Goal: Information Seeking & Learning: Learn about a topic

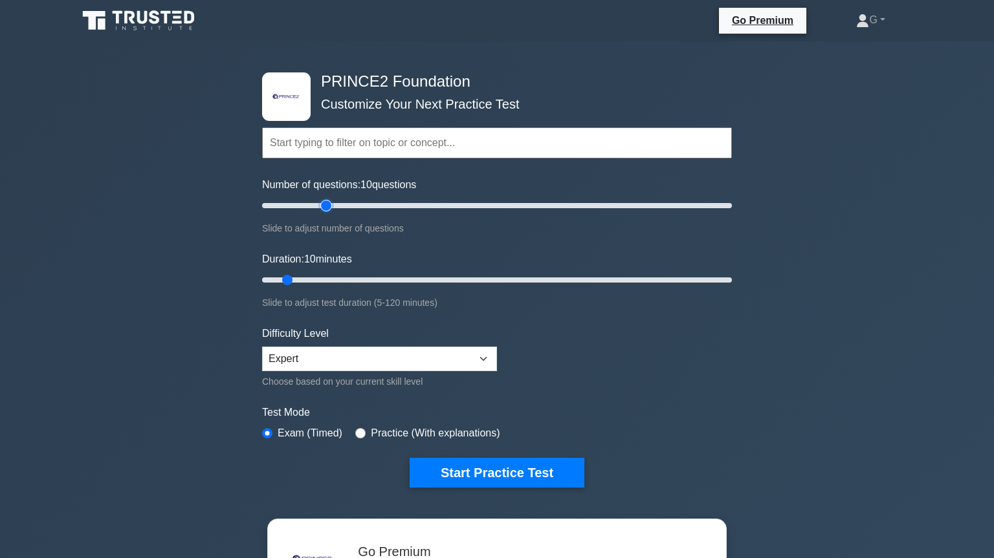
click at [328, 206] on input "Number of questions: 10 questions" at bounding box center [497, 206] width 470 height 16
click at [309, 206] on input "Number of questions: 30 questions" at bounding box center [497, 206] width 470 height 16
type input "20"
click at [298, 206] on input "Number of questions: 25 questions" at bounding box center [497, 206] width 470 height 16
click at [314, 281] on input "Duration: 10 minutes" at bounding box center [497, 280] width 470 height 16
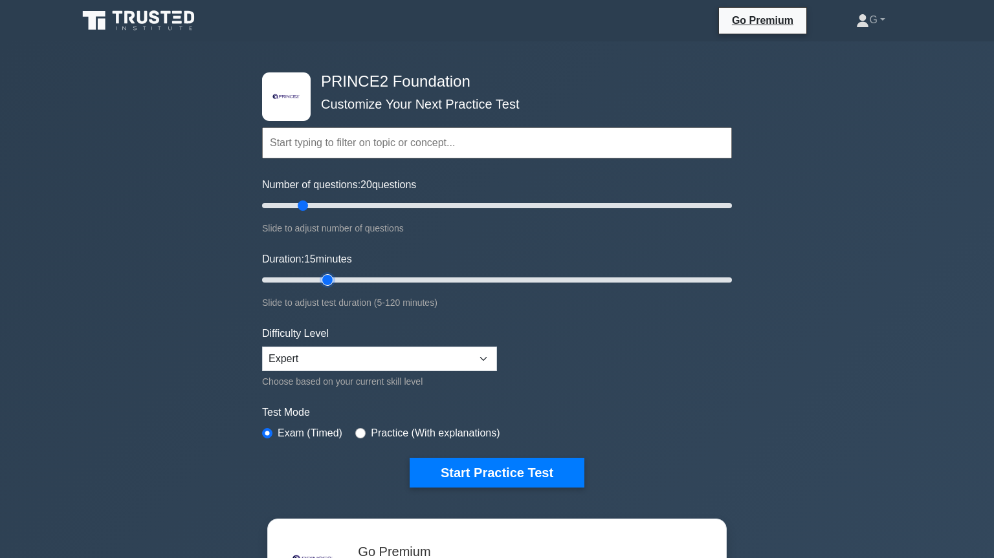
type input "20"
click at [329, 279] on input "Duration: 15 minutes" at bounding box center [497, 280] width 470 height 16
click at [470, 471] on button "Start Practice Test" at bounding box center [497, 473] width 175 height 30
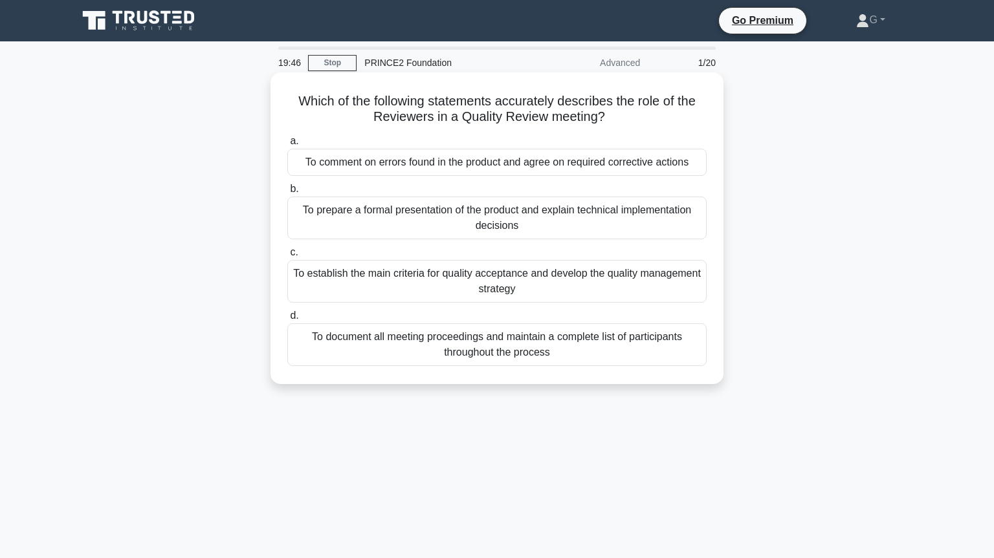
click at [504, 166] on div "To comment on errors found in the product and agree on required corrective acti…" at bounding box center [496, 162] width 419 height 27
click at [287, 146] on input "a. To comment on errors found in the product and agree on required corrective a…" at bounding box center [287, 141] width 0 height 8
